Goal: Task Accomplishment & Management: Complete application form

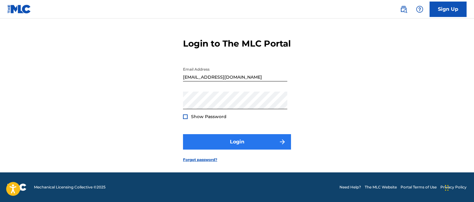
scroll to position [26, 0]
click at [231, 140] on button "Login" at bounding box center [237, 141] width 108 height 15
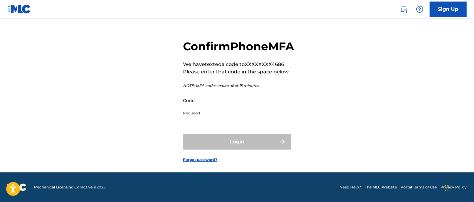
click at [221, 104] on input "Code" at bounding box center [235, 101] width 104 height 18
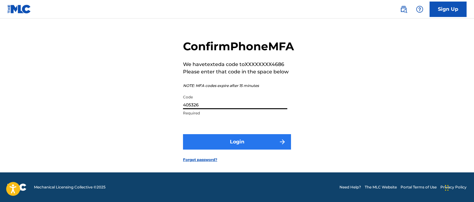
type input "405326"
click at [231, 144] on button "Login" at bounding box center [237, 141] width 108 height 15
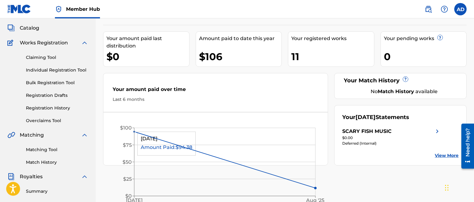
scroll to position [32, 0]
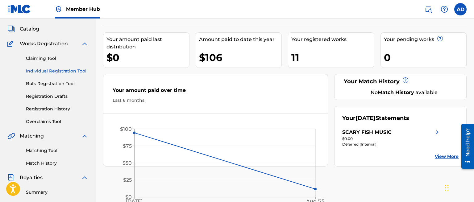
click at [56, 69] on link "Individual Registration Tool" at bounding box center [57, 71] width 62 height 6
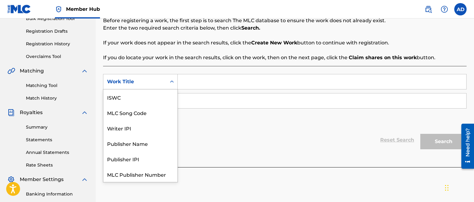
scroll to position [15, 0]
click at [171, 81] on icon "Search Form" at bounding box center [172, 82] width 4 height 2
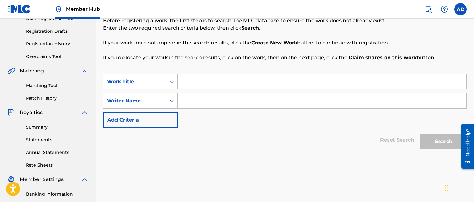
click at [189, 79] on input "Search Form" at bounding box center [322, 81] width 288 height 15
type input "[GEOGRAPHIC_DATA]"
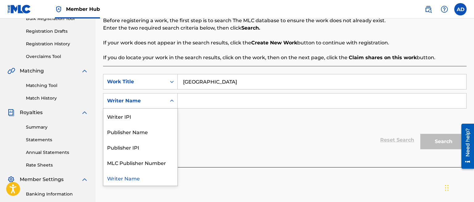
click at [171, 103] on icon "Search Form" at bounding box center [172, 101] width 6 height 6
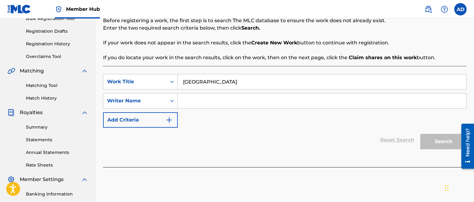
click at [189, 99] on input "Search Form" at bounding box center [322, 100] width 288 height 15
type input "[PERSON_NAME]"
click at [440, 146] on button "Search" at bounding box center [443, 141] width 46 height 15
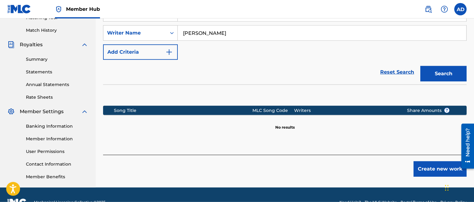
scroll to position [180, 0]
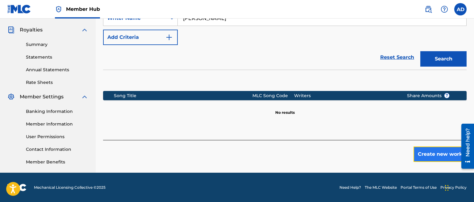
click at [431, 152] on button "Create new work" at bounding box center [439, 154] width 53 height 15
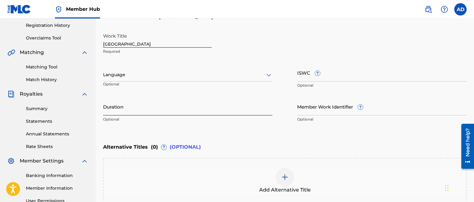
scroll to position [130, 0]
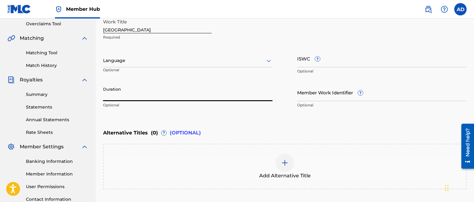
click at [131, 93] on input "Duration" at bounding box center [187, 93] width 169 height 18
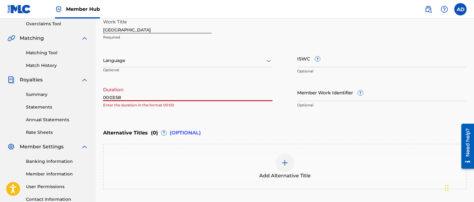
click at [110, 97] on input "00:03:58" at bounding box center [187, 93] width 169 height 18
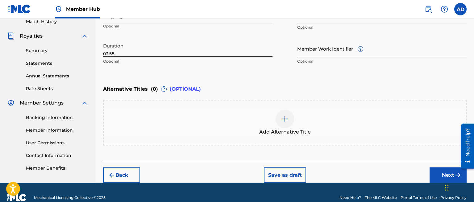
scroll to position [184, 0]
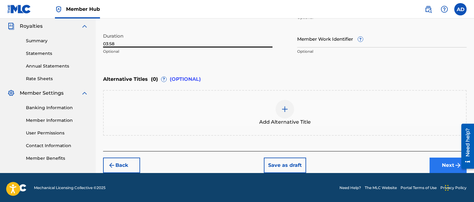
type input "03:58"
click at [436, 164] on button "Next" at bounding box center [448, 165] width 37 height 15
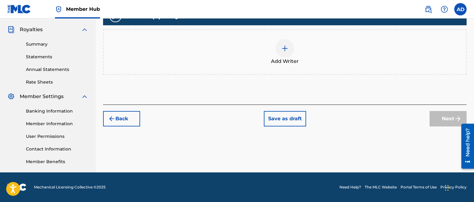
scroll to position [180, 0]
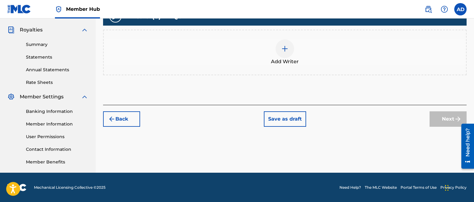
click at [281, 47] on img at bounding box center [284, 48] width 7 height 7
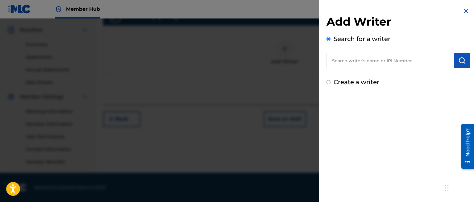
click at [328, 59] on input "text" at bounding box center [390, 60] width 128 height 15
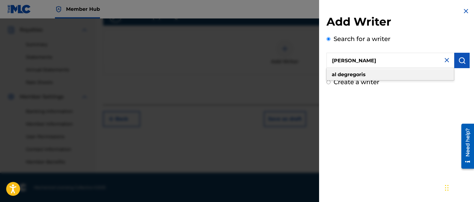
click at [405, 75] on div "[PERSON_NAME]" at bounding box center [389, 74] width 127 height 11
type input "[PERSON_NAME]"
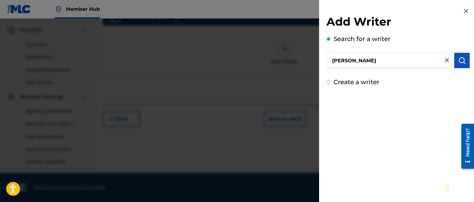
click at [464, 7] on div "Add Writer Search for a writer [PERSON_NAME] Create a writer" at bounding box center [398, 47] width 158 height 94
click at [465, 58] on img "submit" at bounding box center [461, 60] width 7 height 7
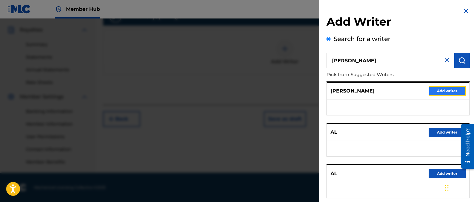
click at [454, 89] on button "Add writer" at bounding box center [447, 90] width 37 height 9
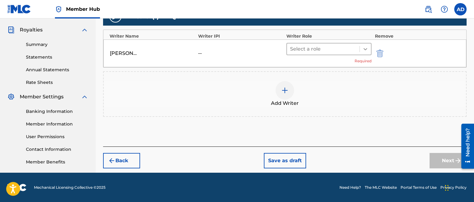
click at [368, 48] on icon at bounding box center [365, 49] width 6 height 6
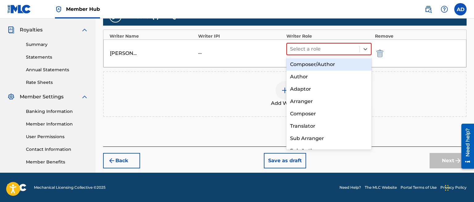
click at [337, 63] on div "Composer/Author" at bounding box center [328, 64] width 85 height 12
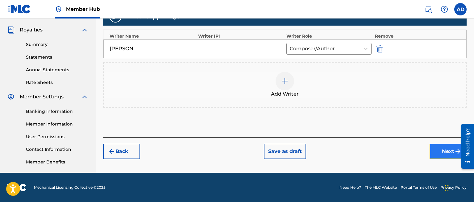
click at [437, 152] on button "Next" at bounding box center [448, 151] width 37 height 15
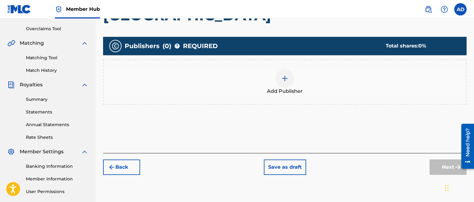
scroll to position [126, 0]
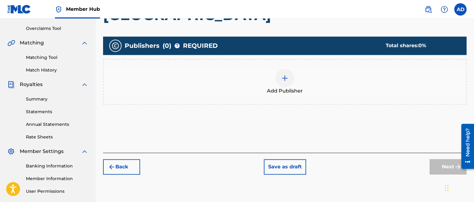
click at [283, 81] on img at bounding box center [284, 77] width 7 height 7
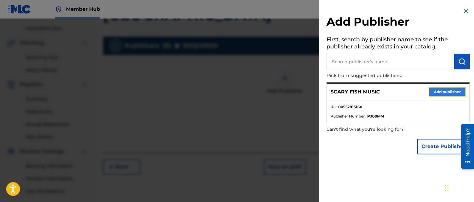
click at [439, 91] on button "Add publisher" at bounding box center [447, 91] width 37 height 9
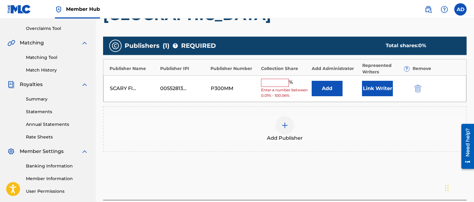
click at [278, 84] on input "text" at bounding box center [275, 83] width 28 height 8
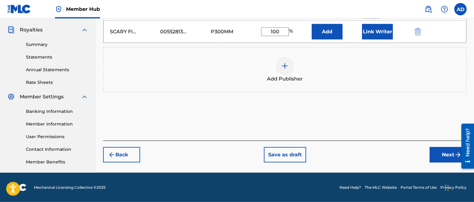
scroll to position [180, 0]
type input "100"
click at [442, 152] on button "Next" at bounding box center [448, 154] width 37 height 15
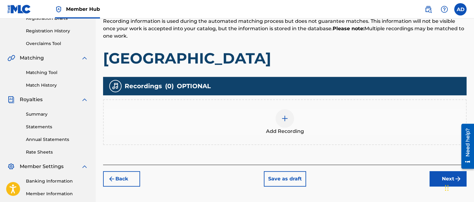
scroll to position [126, 0]
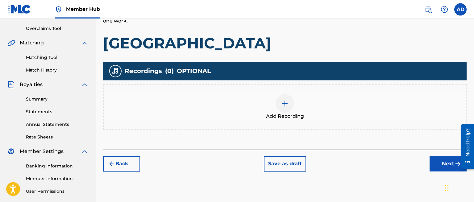
click at [284, 103] on img at bounding box center [284, 103] width 7 height 7
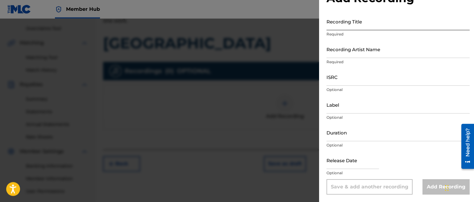
scroll to position [0, 0]
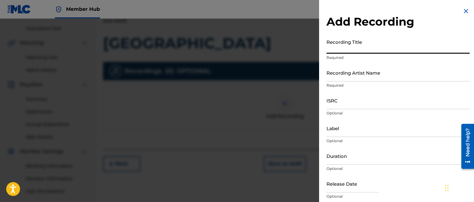
click at [367, 45] on input "Recording Title" at bounding box center [397, 45] width 143 height 18
type input "Ocean PArkway"
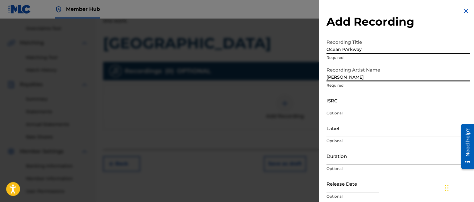
type input "[PERSON_NAME]"
click at [339, 105] on input "ISRC" at bounding box center [397, 101] width 143 height 18
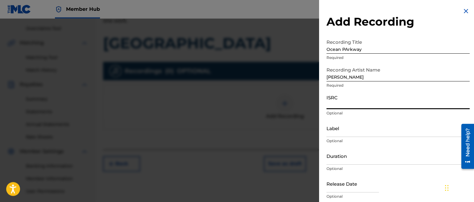
paste input "US-MEX-25-10156"
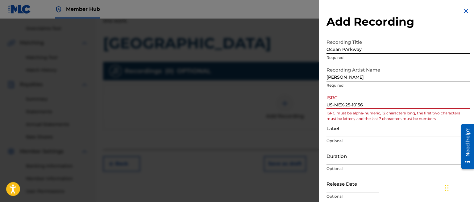
click at [335, 105] on input "US-MEX-25-10156" at bounding box center [397, 101] width 143 height 18
click at [345, 105] on input "USMEX-25-10156" at bounding box center [397, 101] width 143 height 18
click at [349, 104] on input "USMEX25-10156" at bounding box center [397, 101] width 143 height 18
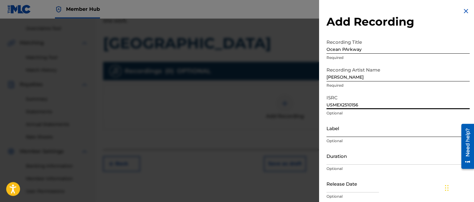
type input "USMEX2510156"
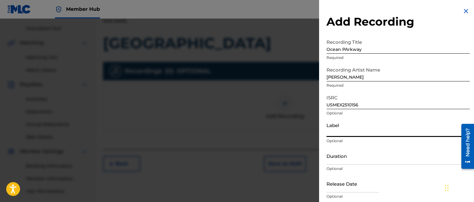
click at [350, 131] on input "Label" at bounding box center [397, 128] width 143 height 18
type input "A-Pex Recordings International"
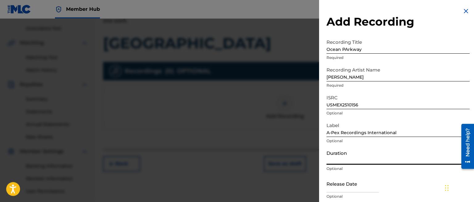
click at [351, 156] on input "Duration" at bounding box center [397, 156] width 143 height 18
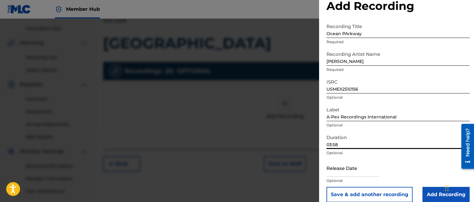
scroll to position [23, 0]
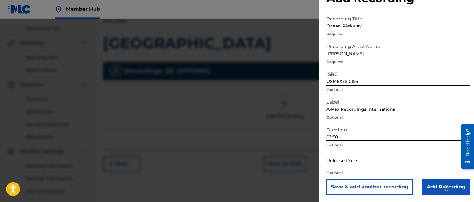
type input "03:58"
click at [350, 173] on p "Optional" at bounding box center [397, 173] width 143 height 6
click at [340, 167] on input "text" at bounding box center [352, 161] width 52 height 18
select select "8"
select select "2025"
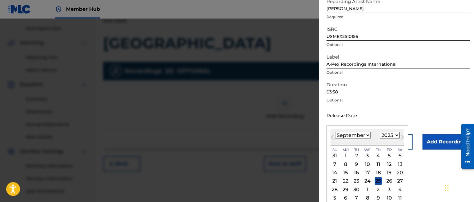
scroll to position [72, 0]
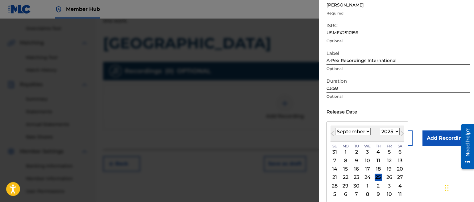
click at [335, 128] on select "January February March April May June July August September October November De…" at bounding box center [352, 131] width 35 height 7
select select "9"
click option "October" at bounding box center [0, 0] width 0 height 0
click at [387, 158] on div "10" at bounding box center [388, 160] width 7 height 7
type input "[DATE]"
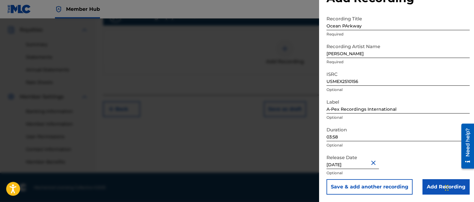
scroll to position [180, 0]
click at [436, 185] on input "Add Recording" at bounding box center [445, 186] width 47 height 15
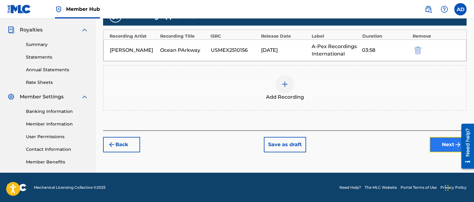
click at [444, 146] on button "Next" at bounding box center [448, 144] width 37 height 15
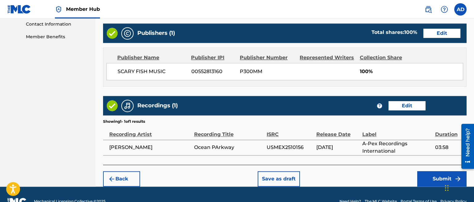
scroll to position [319, 0]
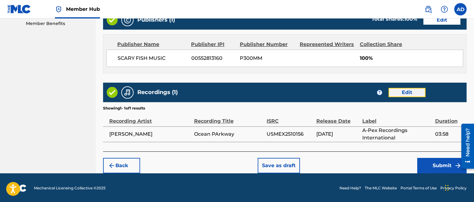
click at [402, 93] on button "Edit" at bounding box center [406, 92] width 37 height 9
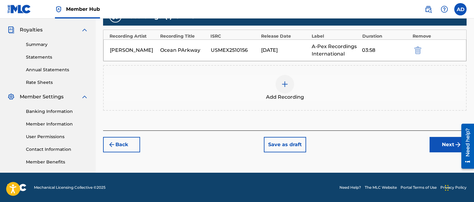
click at [183, 50] on div "Ocean PArkway" at bounding box center [183, 50] width 47 height 7
click at [180, 50] on div "Ocean PArkway" at bounding box center [183, 50] width 47 height 7
click at [181, 50] on div "Ocean PArkway" at bounding box center [183, 50] width 47 height 7
click at [184, 50] on div "Ocean PArkway" at bounding box center [183, 50] width 47 height 7
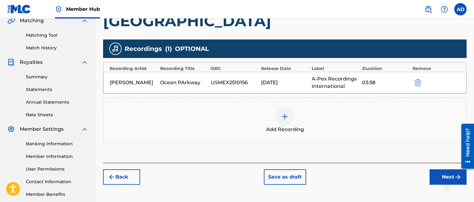
click at [177, 82] on div "Ocean PArkway" at bounding box center [183, 82] width 47 height 7
click at [137, 81] on div "[PERSON_NAME]" at bounding box center [133, 82] width 47 height 7
click at [198, 82] on div "Ocean PArkway" at bounding box center [183, 82] width 47 height 7
click at [175, 81] on div "Ocean PArkway" at bounding box center [183, 82] width 47 height 7
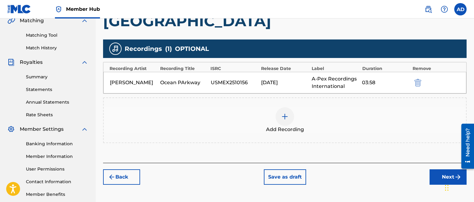
click at [189, 96] on div "Recordings ( 1 ) OPTIONAL Recording Artist Recording Title ISRC Release Date La…" at bounding box center [284, 91] width 363 height 104
drag, startPoint x: 211, startPoint y: 82, endPoint x: 246, endPoint y: 82, distance: 35.2
click at [246, 82] on div "USMEX2510156" at bounding box center [234, 82] width 47 height 7
copy div "USMEX2510156"
click at [417, 79] on img "submit" at bounding box center [417, 82] width 7 height 7
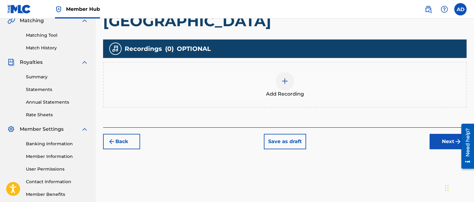
click at [288, 81] on img at bounding box center [284, 80] width 7 height 7
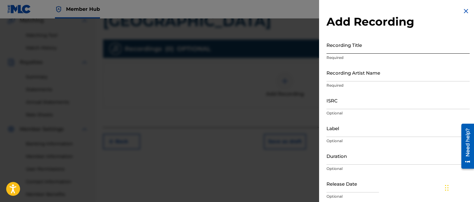
click at [339, 49] on input "Recording Title" at bounding box center [397, 45] width 143 height 18
type input "[GEOGRAPHIC_DATA]"
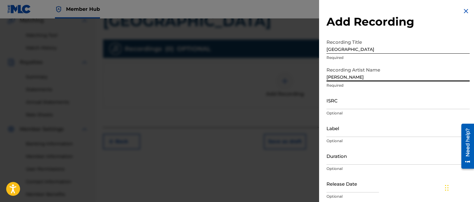
type input "[PERSON_NAME]"
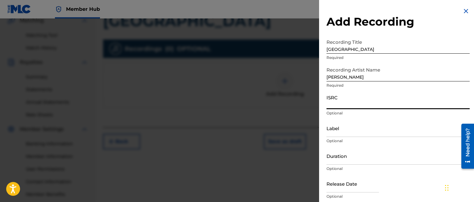
paste input "USMEX2510156"
type input "USMEX2510156"
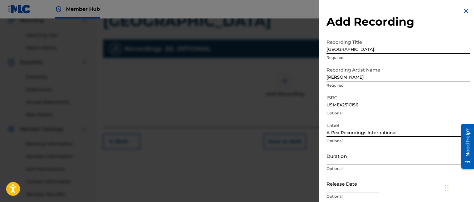
type input "A-Pex Recordings International"
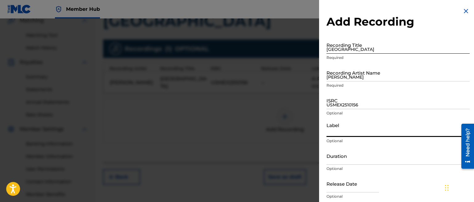
click at [357, 47] on input "[GEOGRAPHIC_DATA]" at bounding box center [397, 45] width 143 height 18
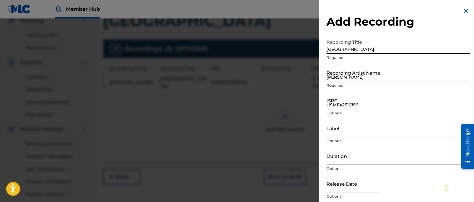
type input "[GEOGRAPHIC_DATA]"
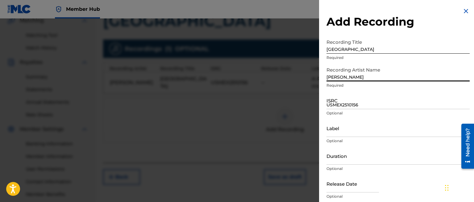
type input "[PERSON_NAME]"
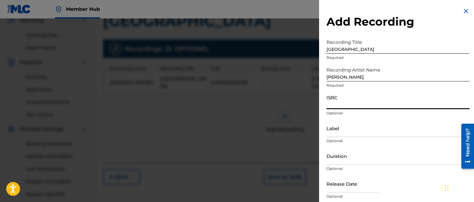
paste input "USMEX2510156"
type input "USMEX2510156"
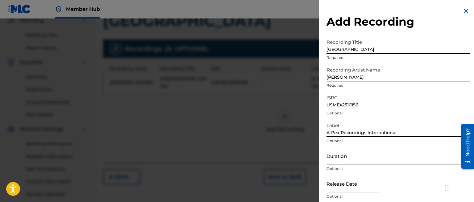
type input "A-Pex Recordings International"
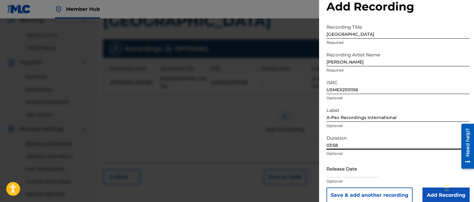
scroll to position [23, 0]
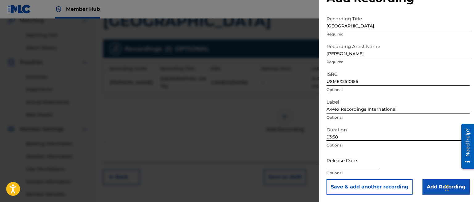
type input "03:58"
select select "8"
select select "2025"
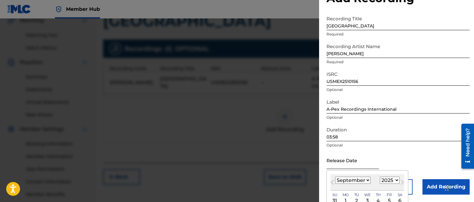
click at [359, 166] on input "text" at bounding box center [352, 161] width 52 height 18
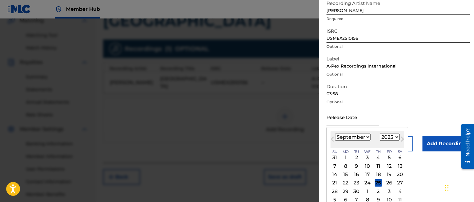
scroll to position [72, 0]
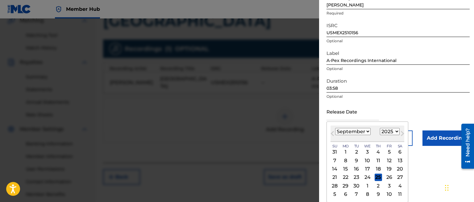
click at [335, 128] on select "January February March April May June July August September October November De…" at bounding box center [352, 131] width 35 height 7
select select "9"
click option "October" at bounding box center [0, 0] width 0 height 0
click at [389, 157] on div "10" at bounding box center [388, 160] width 7 height 7
type input "[DATE]"
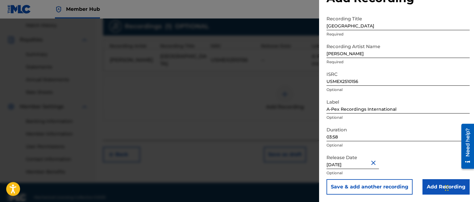
scroll to position [180, 0]
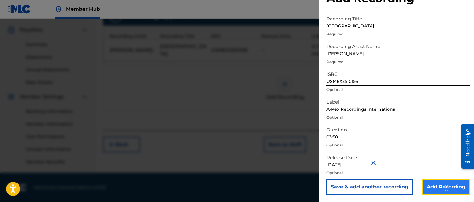
click at [429, 185] on input "Add Recording" at bounding box center [445, 186] width 47 height 15
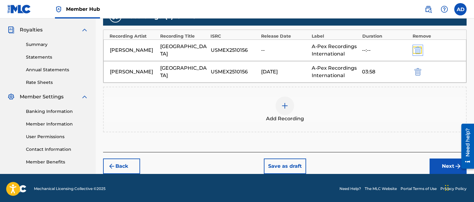
click at [417, 48] on img "submit" at bounding box center [417, 50] width 7 height 7
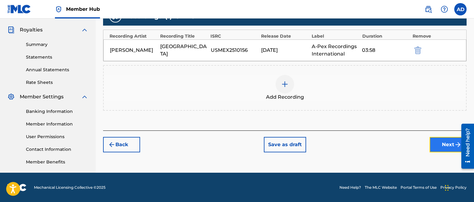
click at [441, 144] on button "Next" at bounding box center [448, 144] width 37 height 15
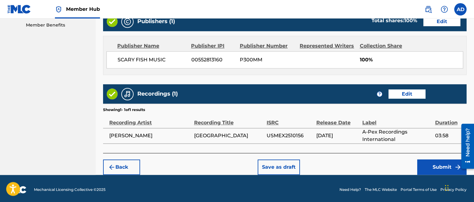
scroll to position [319, 0]
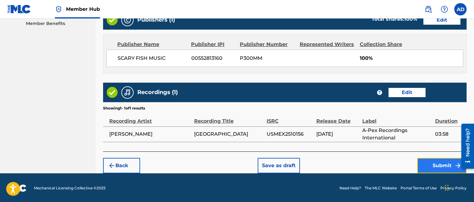
click at [434, 161] on button "Submit" at bounding box center [441, 165] width 49 height 15
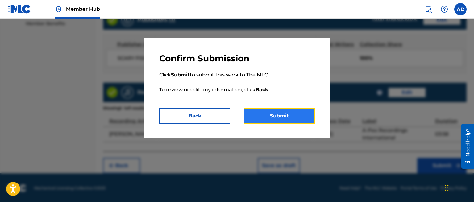
click at [275, 114] on button "Submit" at bounding box center [279, 115] width 71 height 15
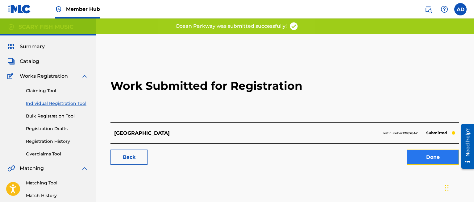
click at [427, 157] on link "Done" at bounding box center [433, 157] width 52 height 15
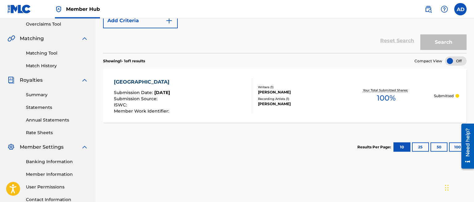
scroll to position [130, 0]
click at [458, 8] on label at bounding box center [460, 9] width 12 height 12
click at [460, 9] on input "AD [PERSON_NAME] [EMAIL_ADDRESS][DOMAIN_NAME] Notification Preferences Profile …" at bounding box center [460, 9] width 0 height 0
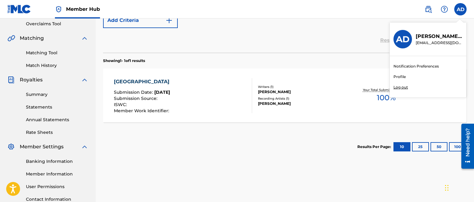
click at [396, 87] on p "Log out" at bounding box center [400, 88] width 15 height 6
click at [460, 9] on input "AD [PERSON_NAME] [EMAIL_ADDRESS][DOMAIN_NAME] Notification Preferences Profile …" at bounding box center [460, 9] width 0 height 0
